Goal: Navigation & Orientation: Find specific page/section

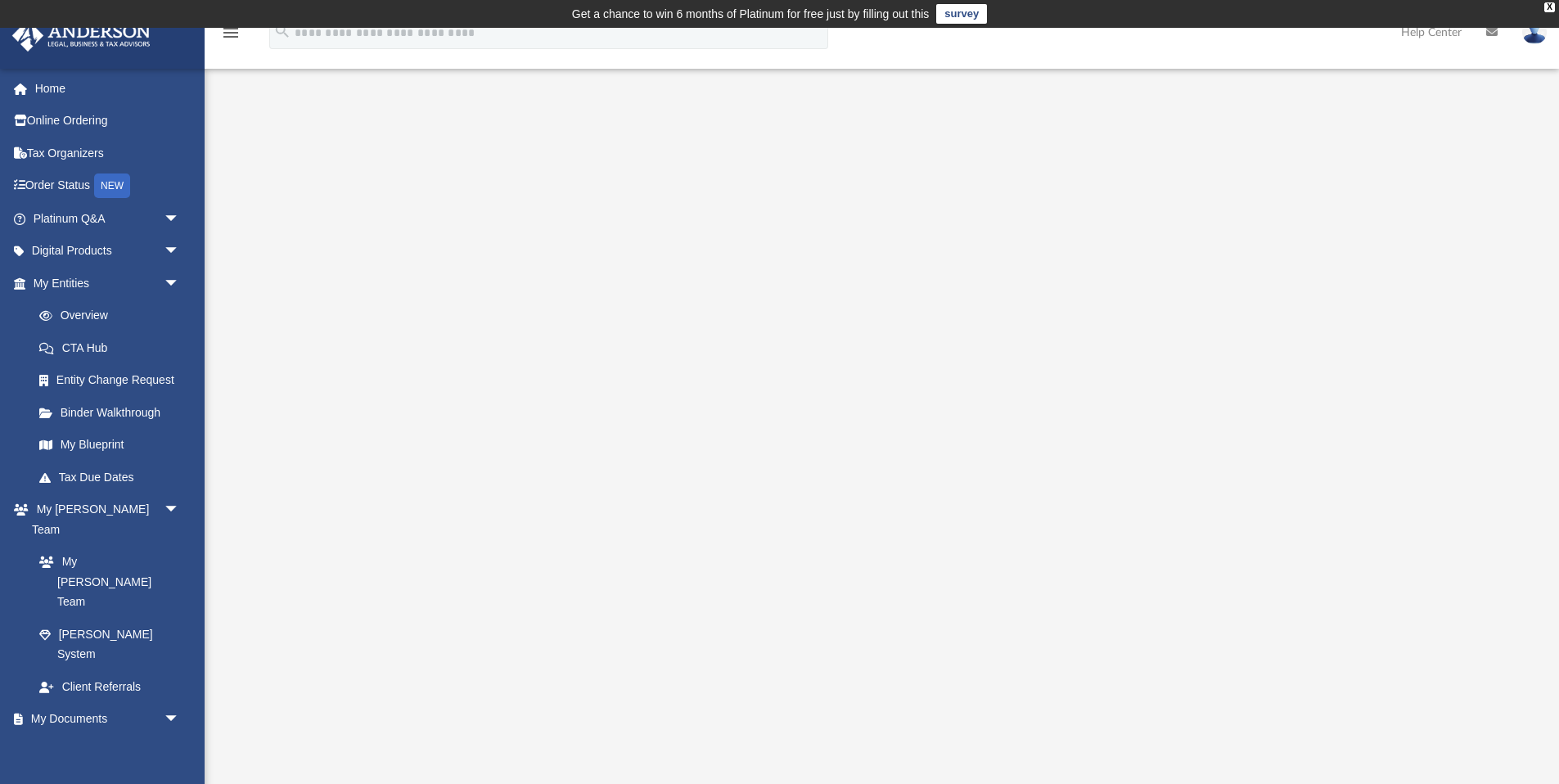
drag, startPoint x: 0, startPoint y: 0, endPoint x: 1543, endPoint y: 37, distance: 1543.4
click at [1543, 37] on img at bounding box center [1534, 32] width 25 height 24
click at [1253, 142] on link "Logout" at bounding box center [1289, 142] width 164 height 34
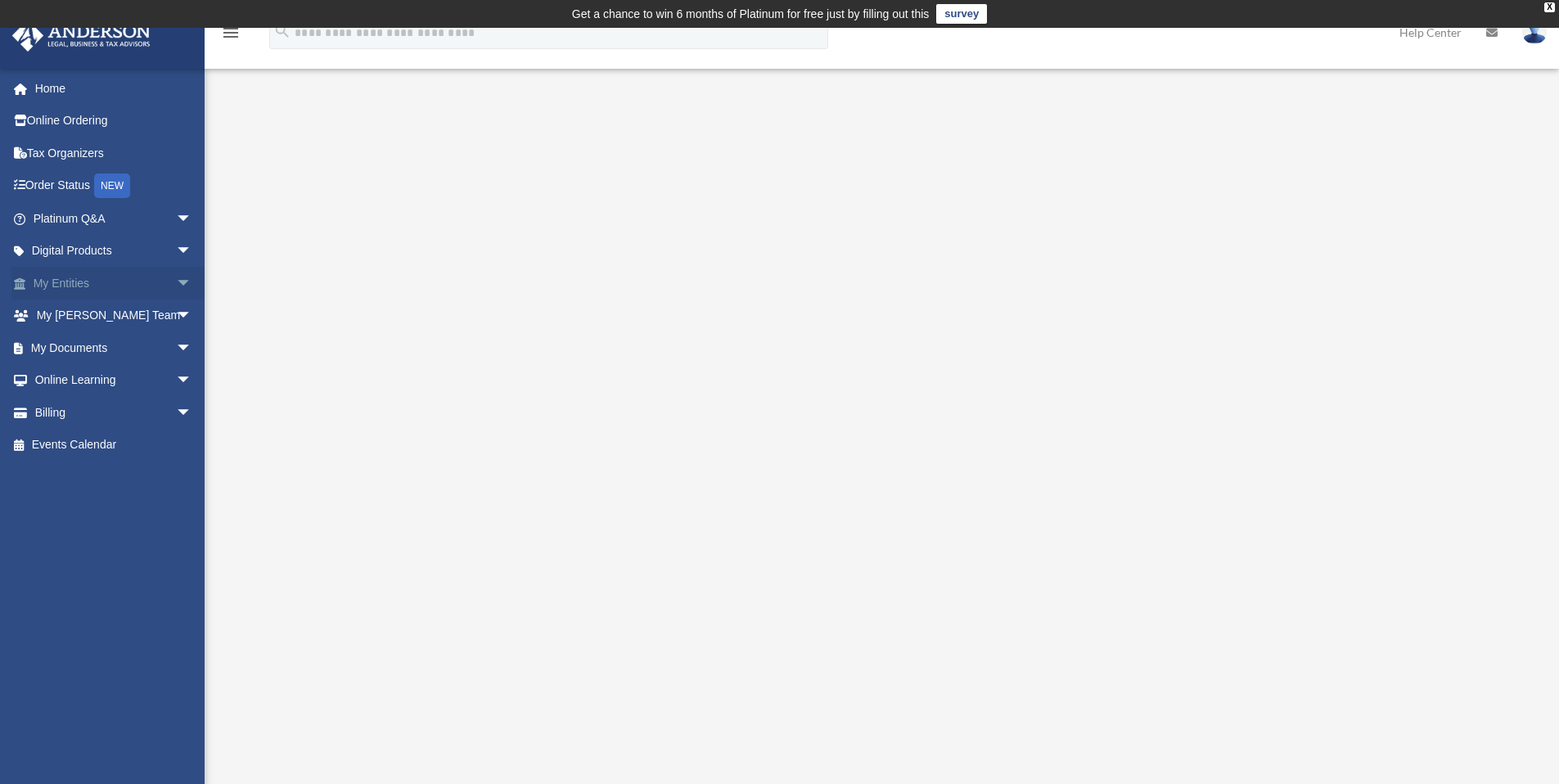
click at [176, 284] on span "arrow_drop_down" at bounding box center [192, 283] width 33 height 34
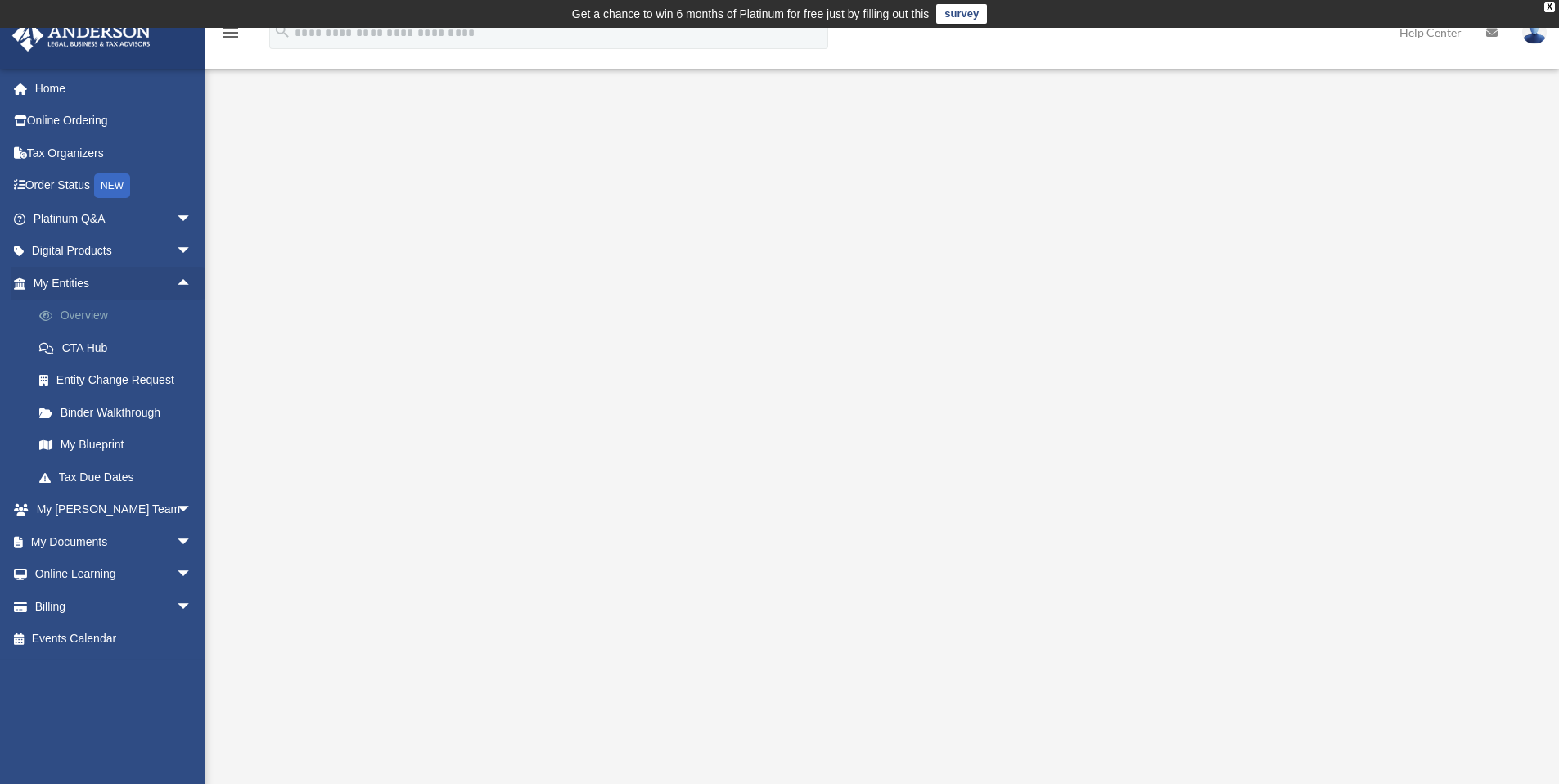
click at [93, 319] on link "Overview" at bounding box center [119, 316] width 194 height 33
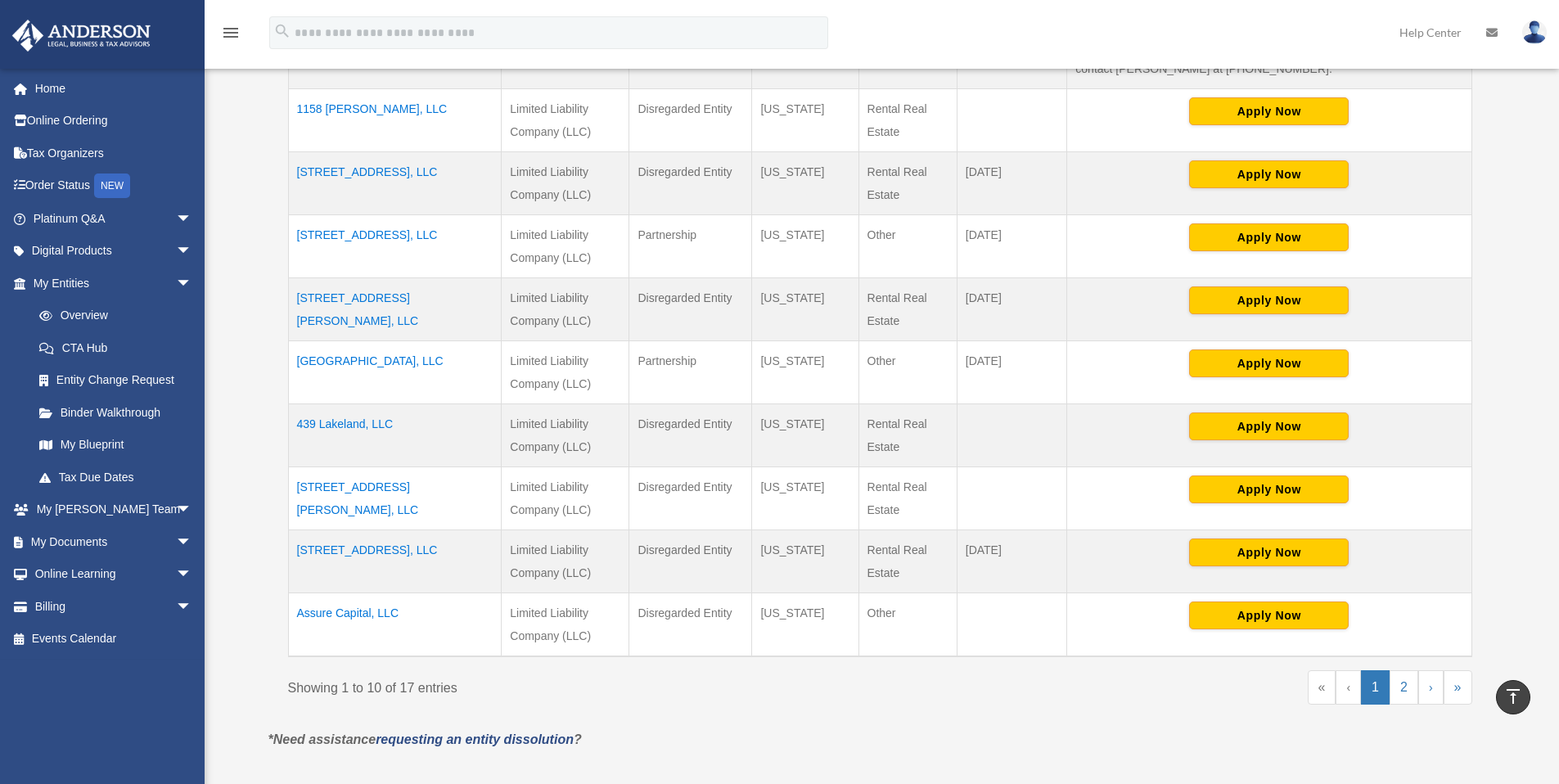
scroll to position [595, 0]
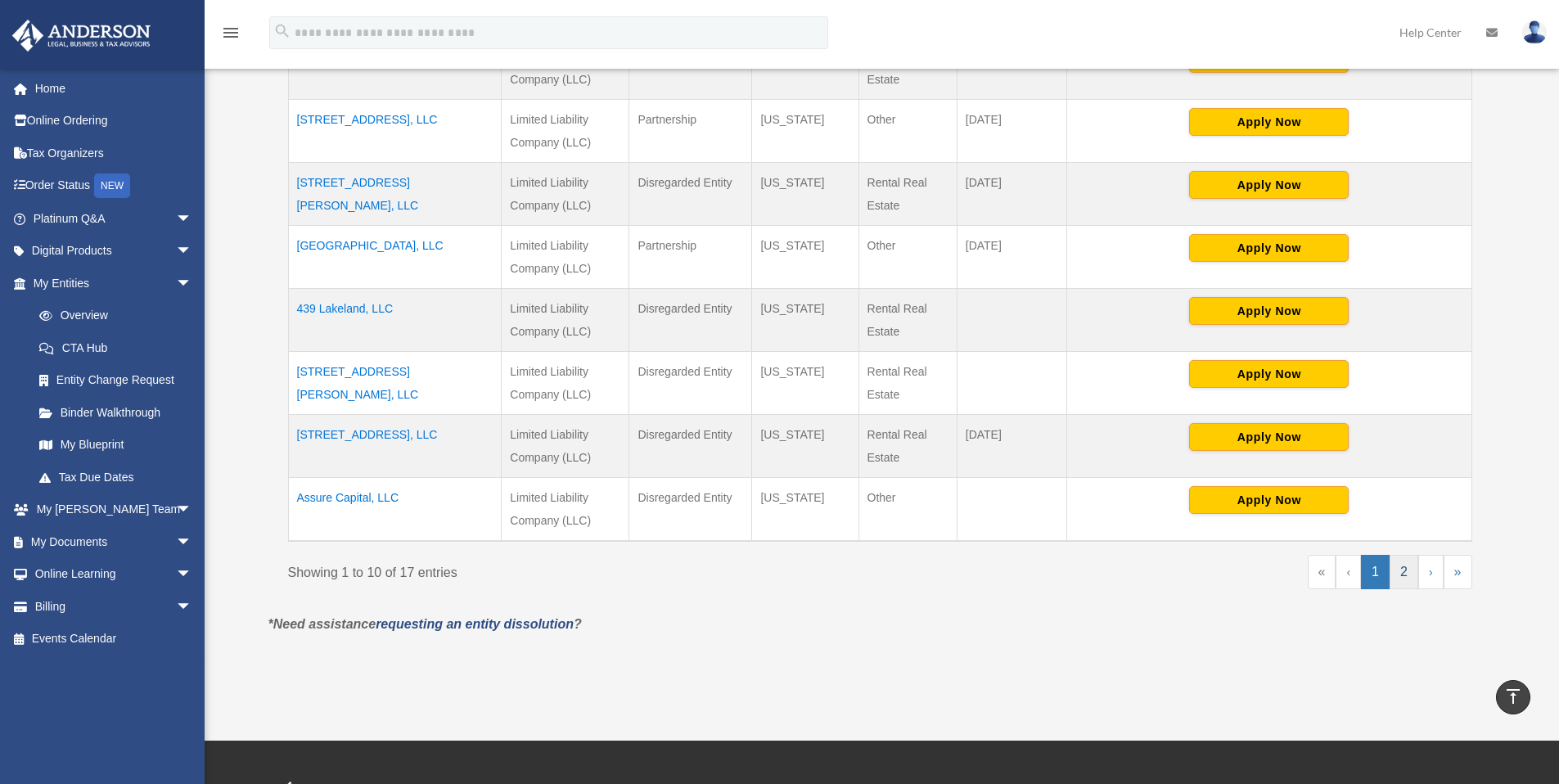
click at [1398, 566] on link "2" at bounding box center [1404, 572] width 28 height 34
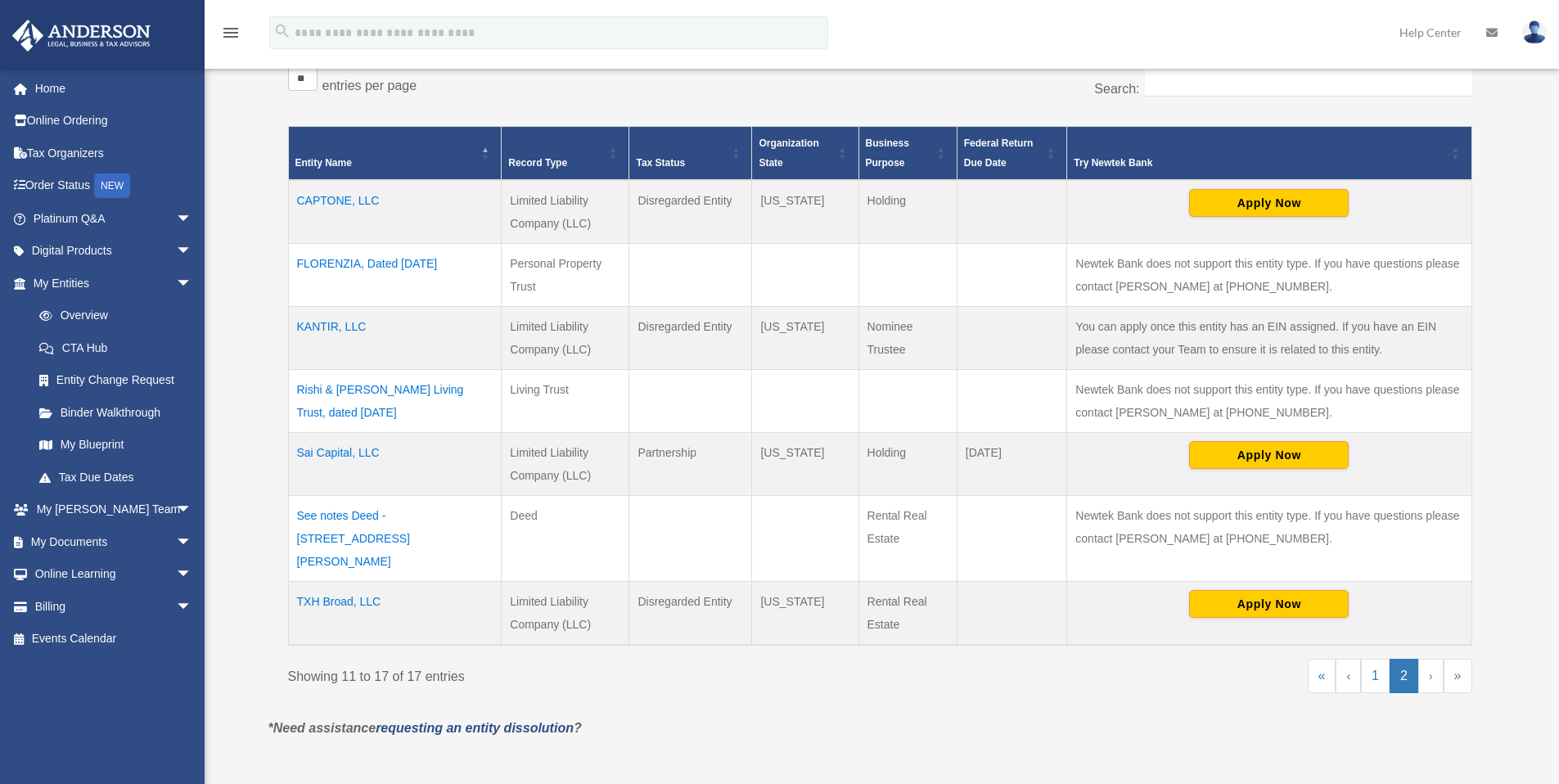
scroll to position [328, 0]
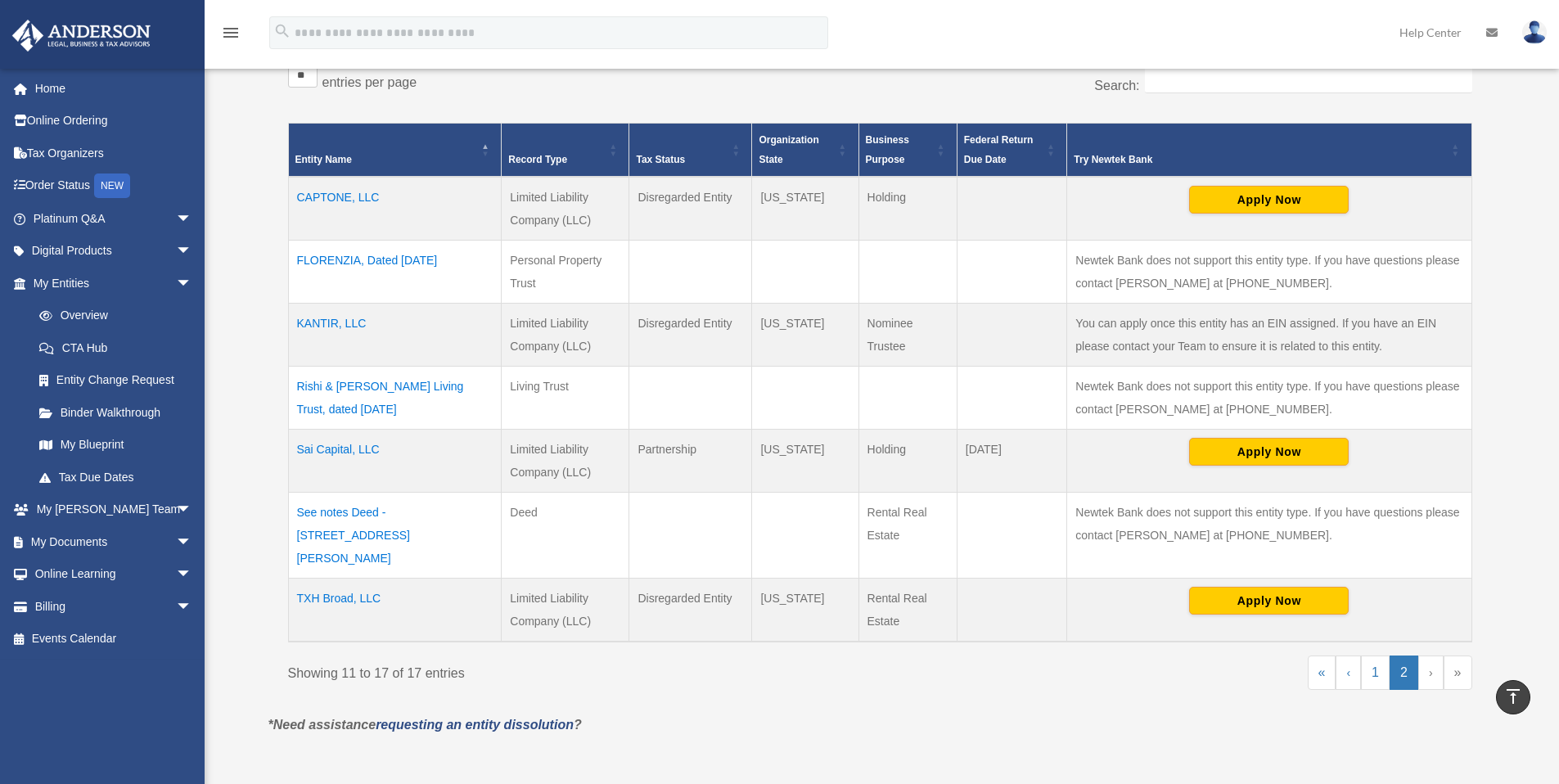
click at [334, 444] on td "Sai Capital, LLC" at bounding box center [394, 460] width 213 height 63
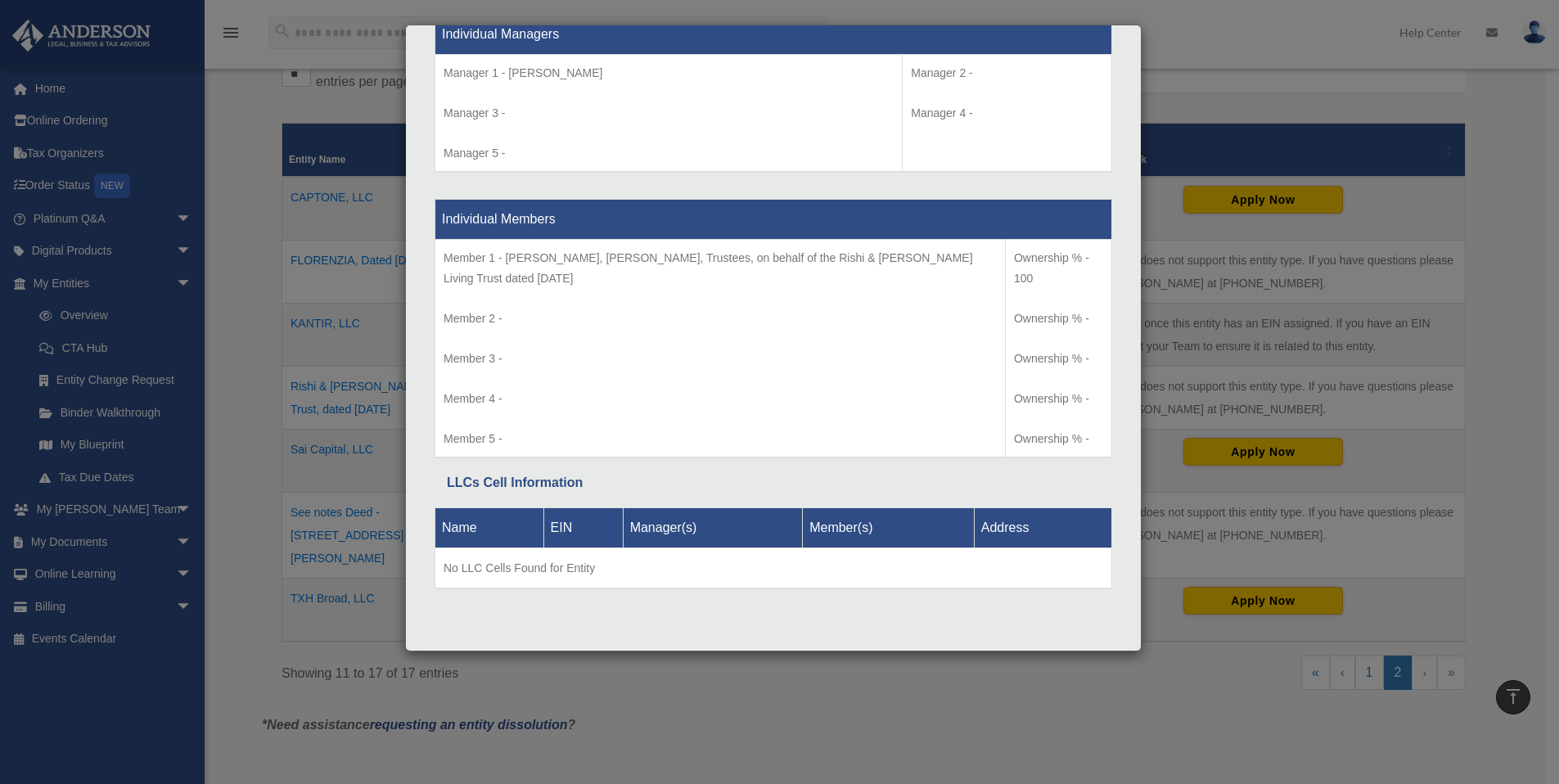
scroll to position [332, 0]
